Goal: Obtain resource: Download file/media

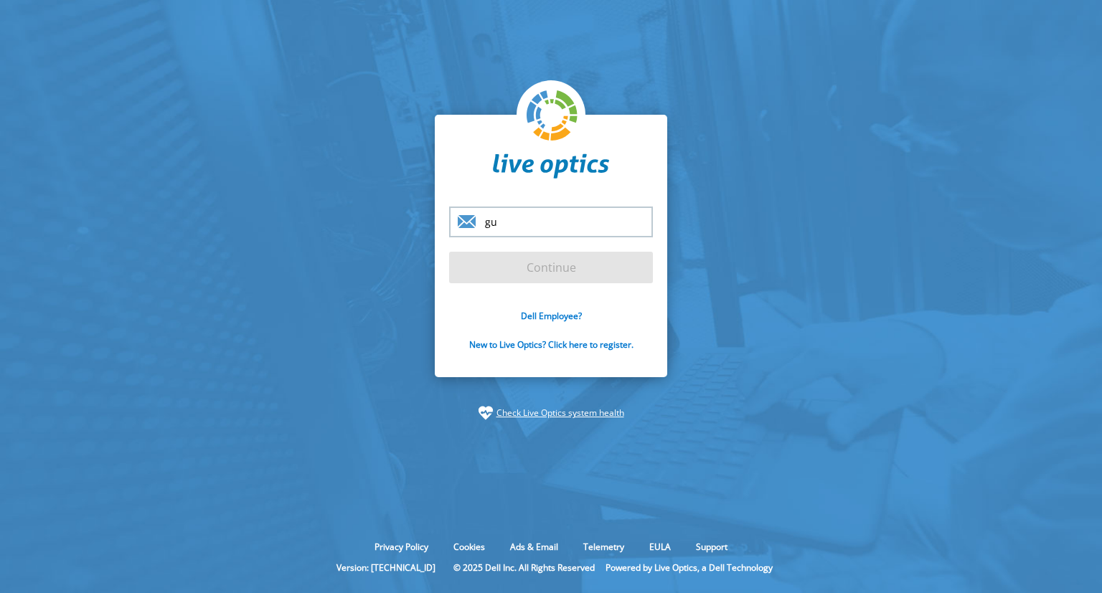
type input "g"
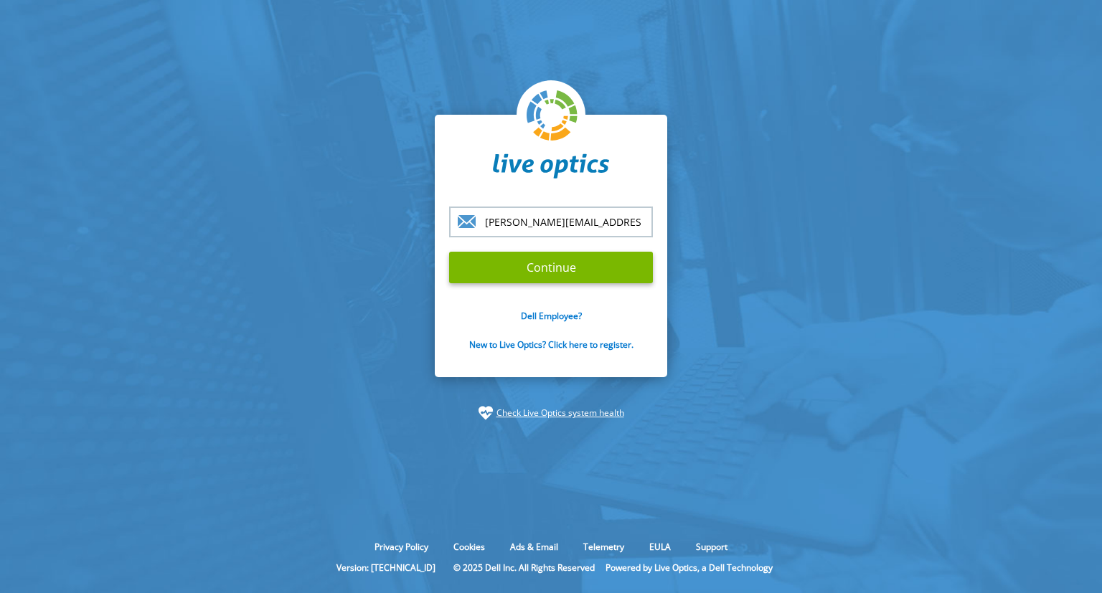
type input "[PERSON_NAME][EMAIL_ADDRESS][PERSON_NAME][DOMAIN_NAME]"
click at [546, 274] on input "Continue" at bounding box center [551, 268] width 204 height 32
click at [545, 270] on input "Continue" at bounding box center [551, 268] width 204 height 32
click at [640, 222] on input "[PERSON_NAME][EMAIL_ADDRESS][PERSON_NAME][DOMAIN_NAME]" at bounding box center [551, 222] width 204 height 31
click at [578, 270] on input "Continue" at bounding box center [551, 268] width 204 height 32
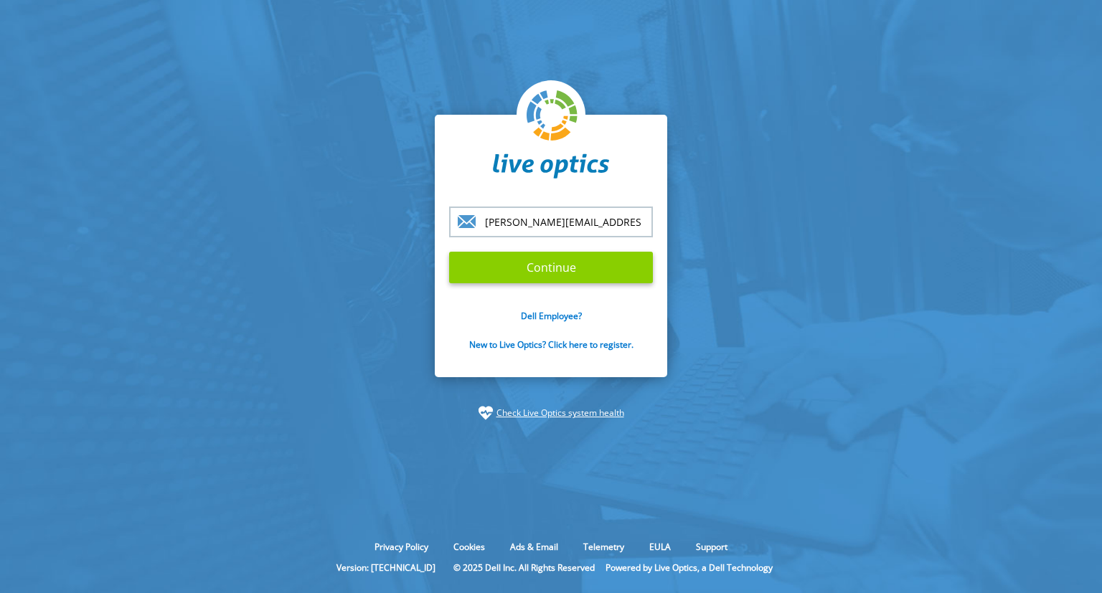
click at [498, 276] on input "Continue" at bounding box center [551, 268] width 204 height 32
click at [638, 222] on input "[PERSON_NAME][EMAIL_ADDRESS][PERSON_NAME][DOMAIN_NAME]" at bounding box center [551, 222] width 204 height 31
click at [449, 252] on input "Continue" at bounding box center [551, 268] width 204 height 32
type input "[PERSON_NAME][EMAIL_ADDRESS][PERSON_NAME][DOMAIN_NAME]"
click at [586, 270] on input "Continue" at bounding box center [551, 268] width 204 height 32
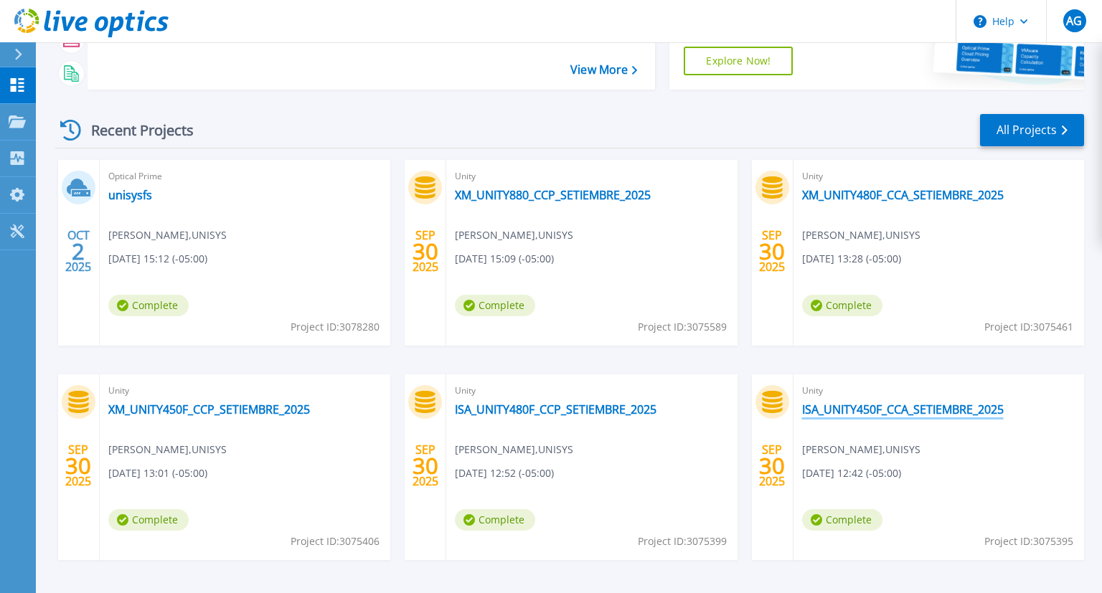
scroll to position [201, 0]
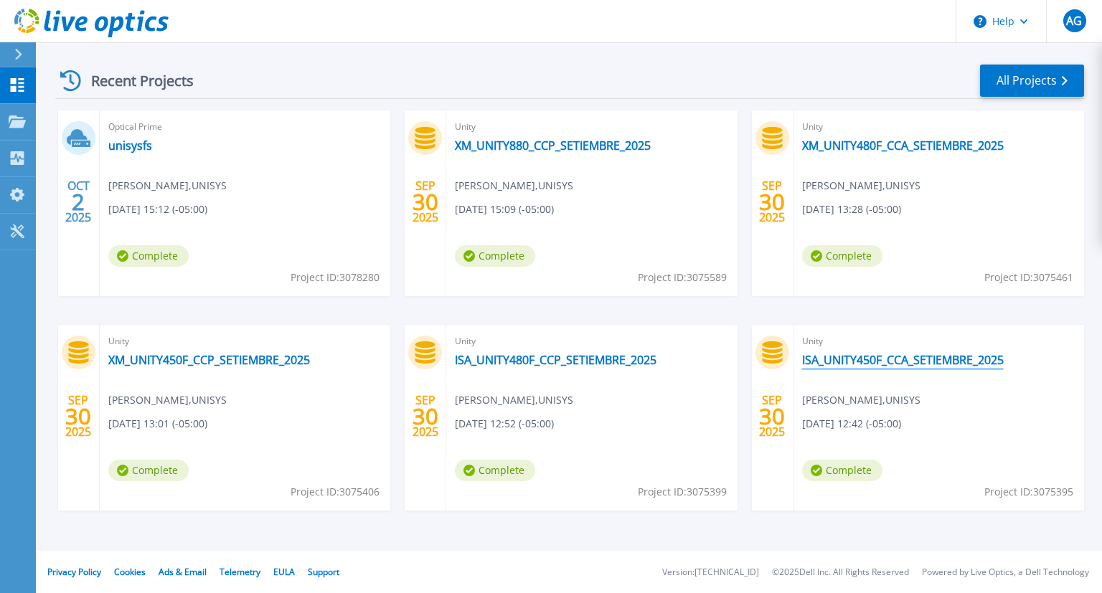
click at [971, 355] on link "ISA_UNITY450F_CCA_SETIEMBRE_2025" at bounding box center [903, 360] width 202 height 14
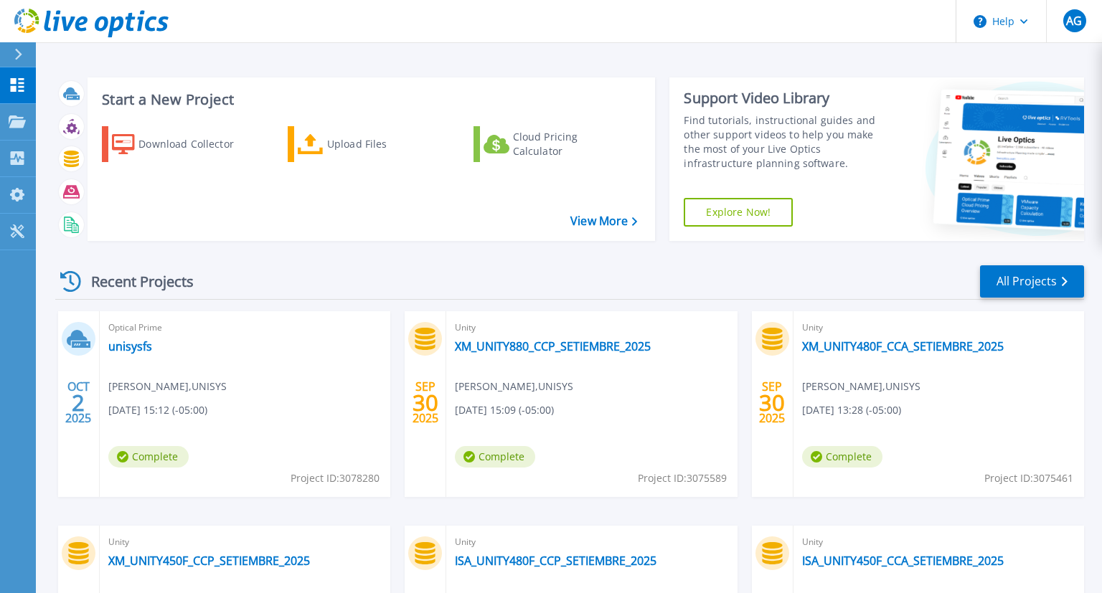
scroll to position [201, 0]
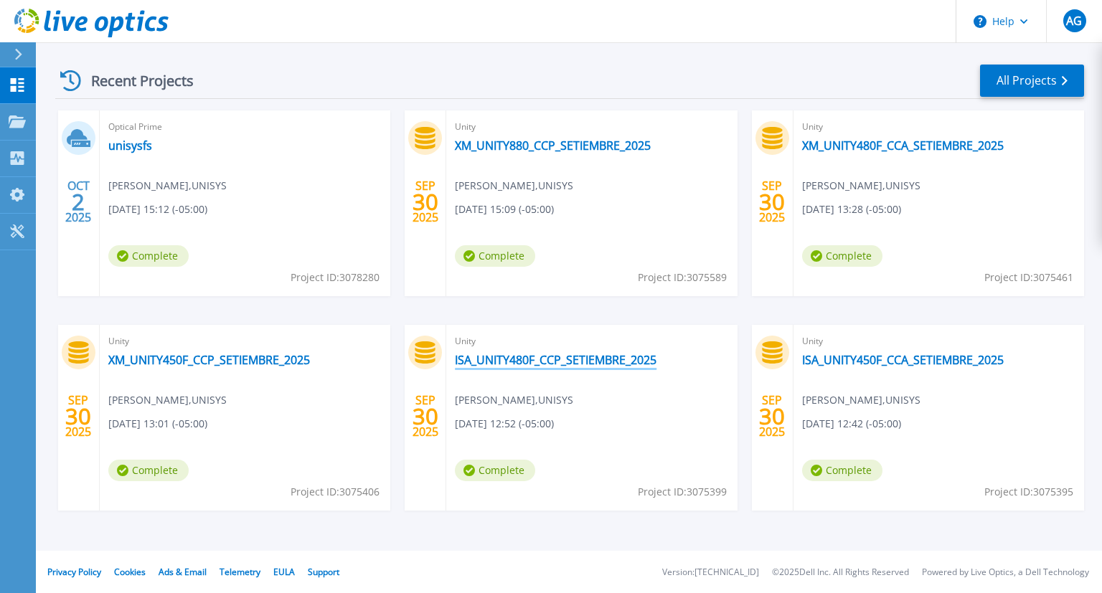
click at [596, 356] on link "ISA_UNITY480F_CCP_SETIEMBRE_2025" at bounding box center [556, 360] width 202 height 14
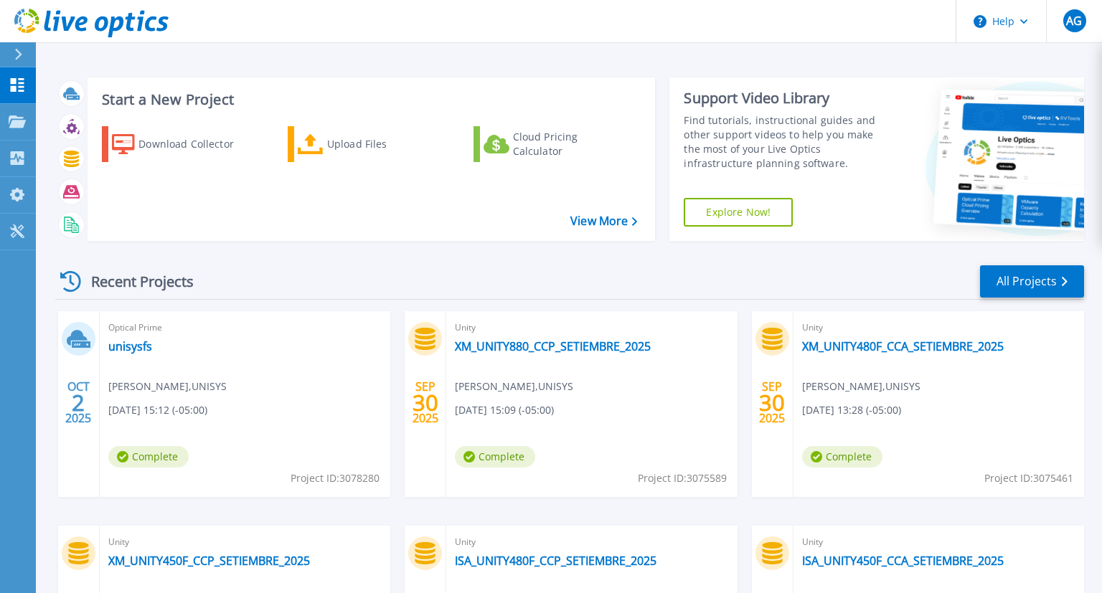
scroll to position [201, 0]
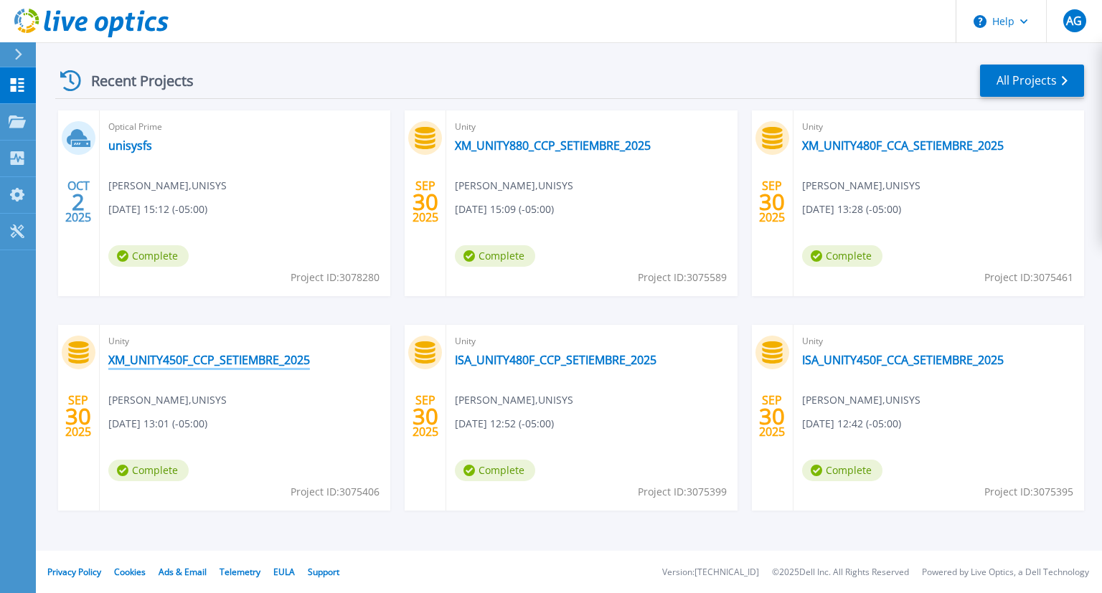
click at [208, 359] on link "XM_UNITY450F_CCP_SETIEMBRE_2025" at bounding box center [209, 360] width 202 height 14
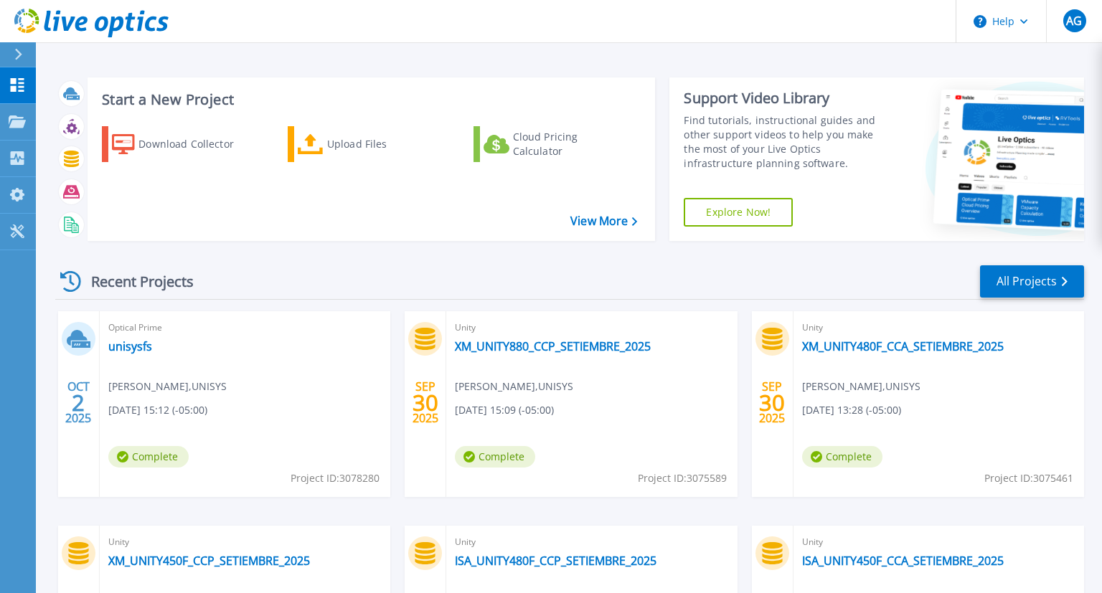
scroll to position [201, 0]
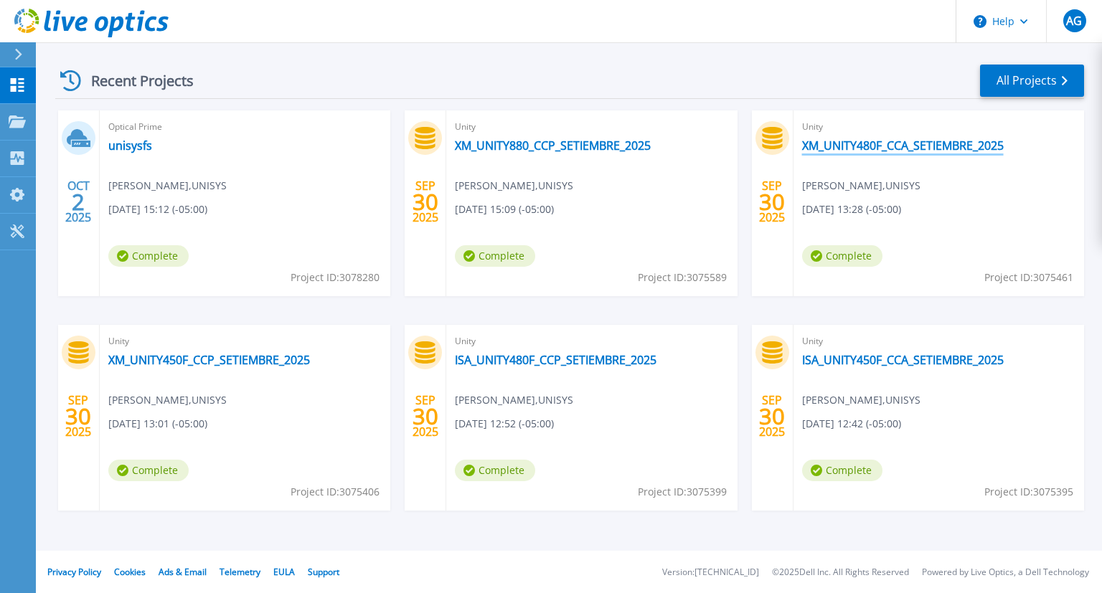
click at [928, 143] on link "XM_UNITY480F_CCA_SETIEMBRE_2025" at bounding box center [903, 145] width 202 height 14
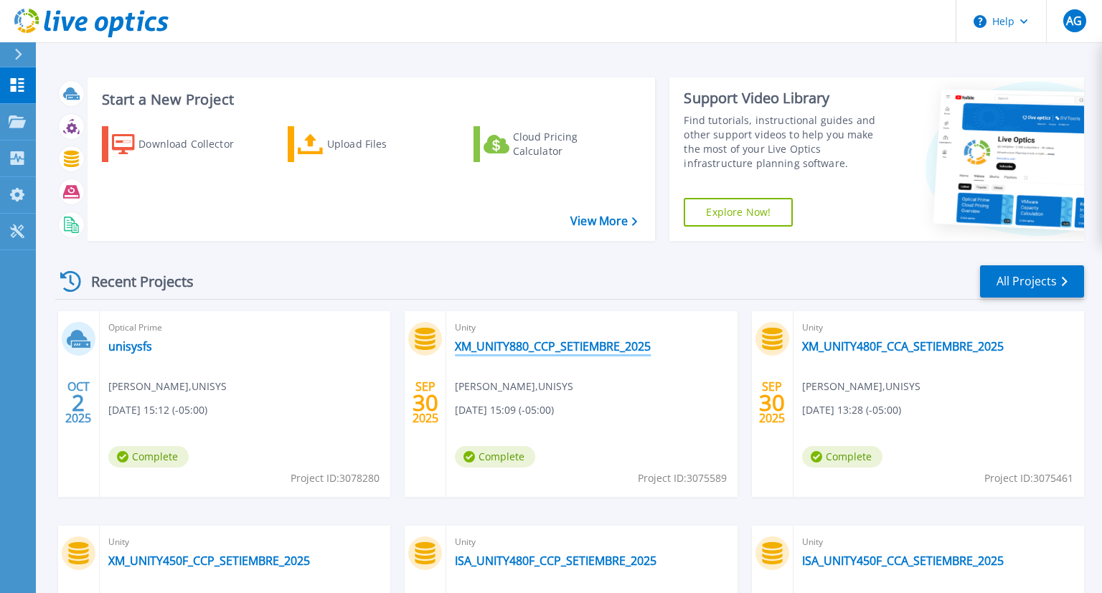
click at [595, 344] on link "XM_UNITY880_CCP_SETIEMBRE_2025" at bounding box center [553, 346] width 196 height 14
click at [133, 341] on link "unisysfs" at bounding box center [130, 346] width 44 height 14
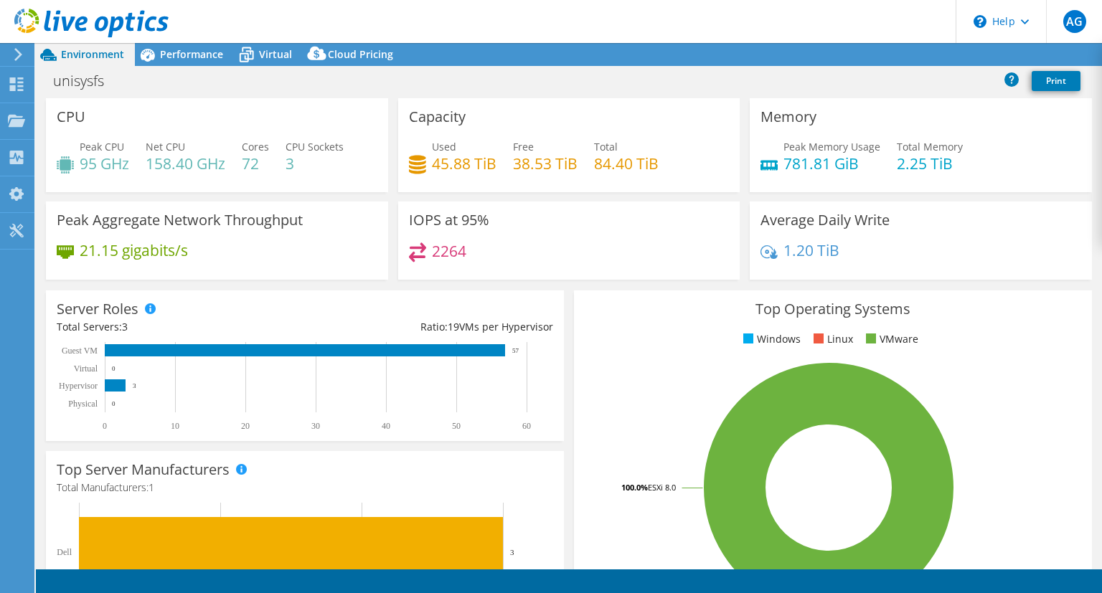
select select "USD"
click at [848, 57] on link "Reports" at bounding box center [859, 55] width 69 height 22
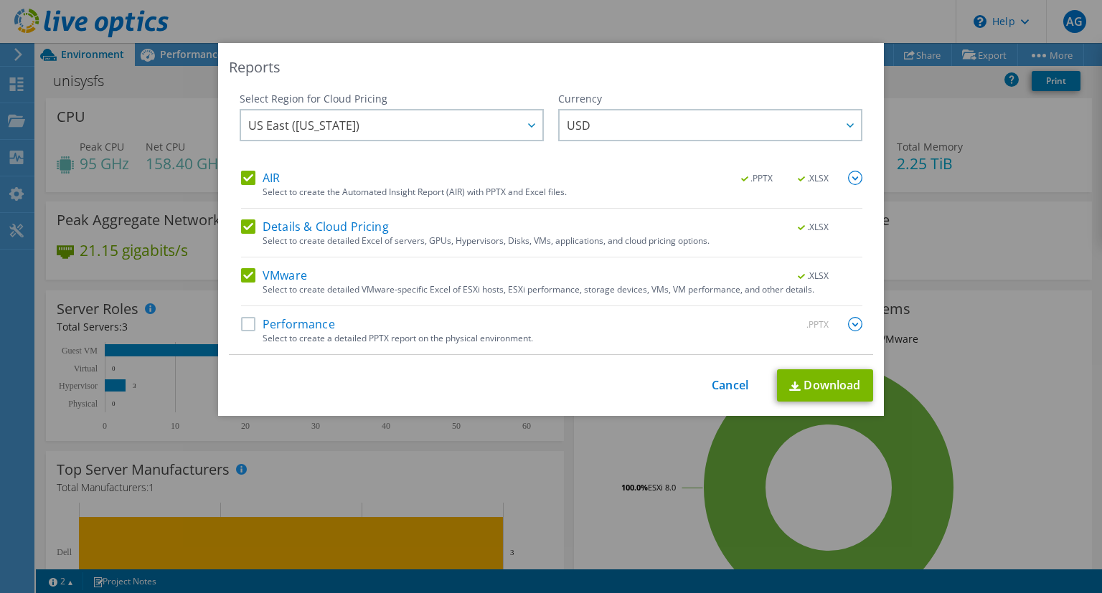
click at [252, 222] on label "Details & Cloud Pricing" at bounding box center [315, 226] width 148 height 14
click at [0, 0] on input "Details & Cloud Pricing" at bounding box center [0, 0] width 0 height 0
click at [815, 381] on link "Download" at bounding box center [825, 385] width 96 height 32
click at [426, 19] on div "Reports Select Region for Cloud Pricing Asia Pacific ([GEOGRAPHIC_DATA]) [GEOGR…" at bounding box center [551, 296] width 1102 height 593
